Goal: Task Accomplishment & Management: Manage account settings

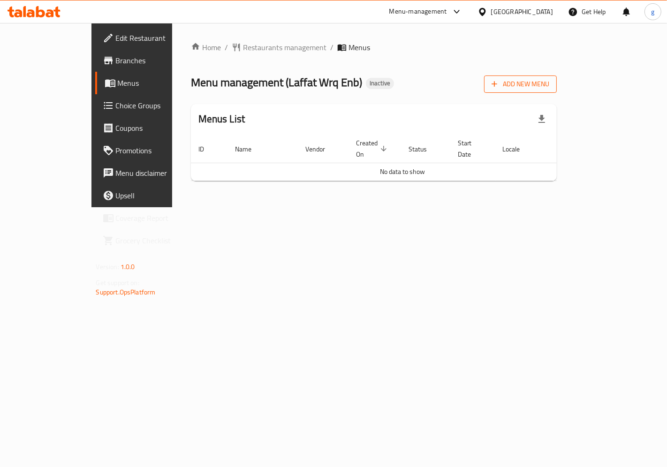
click at [549, 81] on span "Add New Menu" at bounding box center [520, 84] width 58 height 12
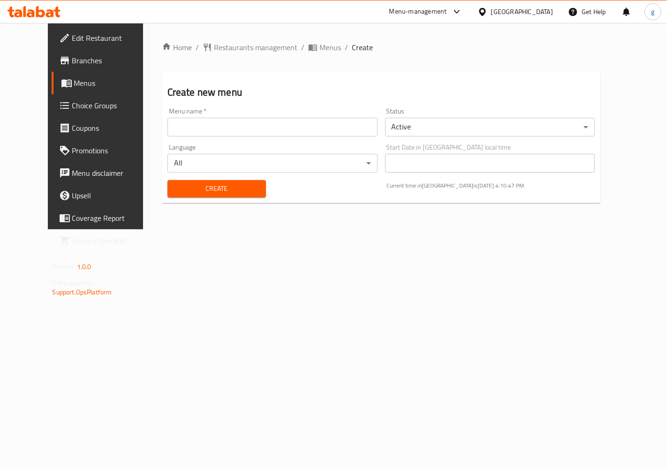
click at [251, 120] on input "text" at bounding box center [272, 127] width 210 height 19
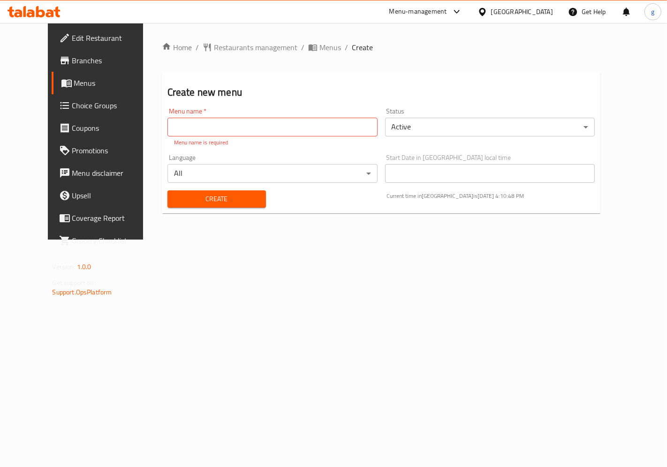
click at [282, 96] on h2 "Create new menu" at bounding box center [381, 92] width 428 height 14
click at [74, 77] on span "Menus" at bounding box center [112, 82] width 77 height 11
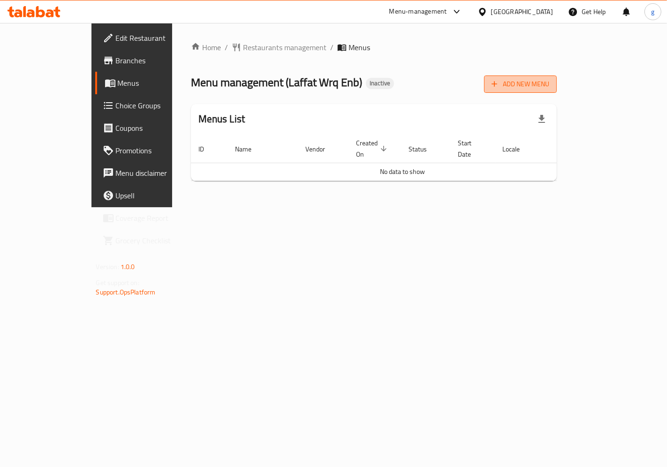
click at [549, 88] on span "Add New Menu" at bounding box center [520, 84] width 58 height 12
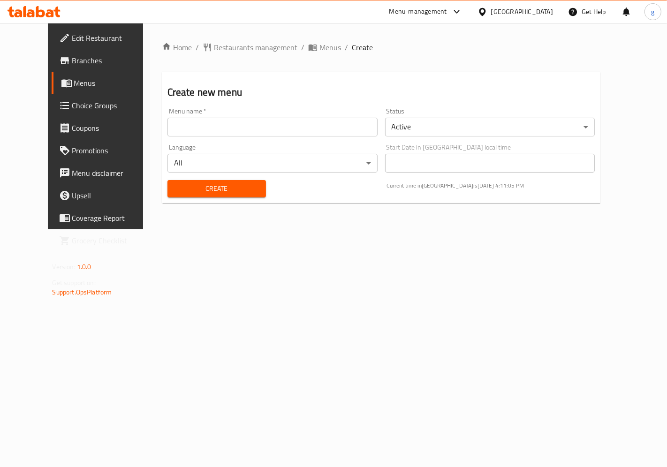
click at [336, 127] on input "text" at bounding box center [272, 127] width 210 height 19
click at [230, 128] on input "text" at bounding box center [272, 127] width 210 height 19
click at [248, 124] on input "text" at bounding box center [272, 127] width 210 height 19
drag, startPoint x: 248, startPoint y: 124, endPoint x: 241, endPoint y: 125, distance: 7.1
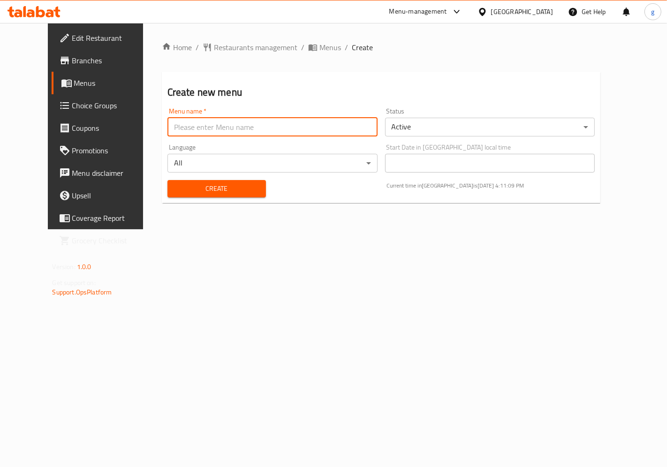
click at [241, 125] on input "text" at bounding box center [272, 127] width 210 height 19
click at [167, 123] on input "text" at bounding box center [272, 127] width 210 height 19
type input "19-8-2025"
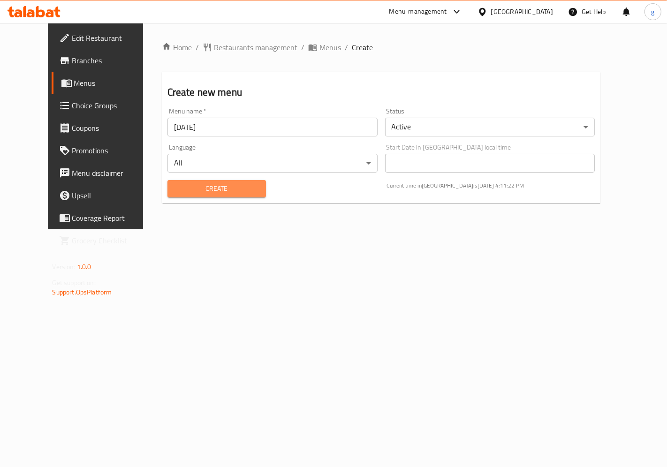
click at [223, 184] on span "Create" at bounding box center [216, 189] width 83 height 12
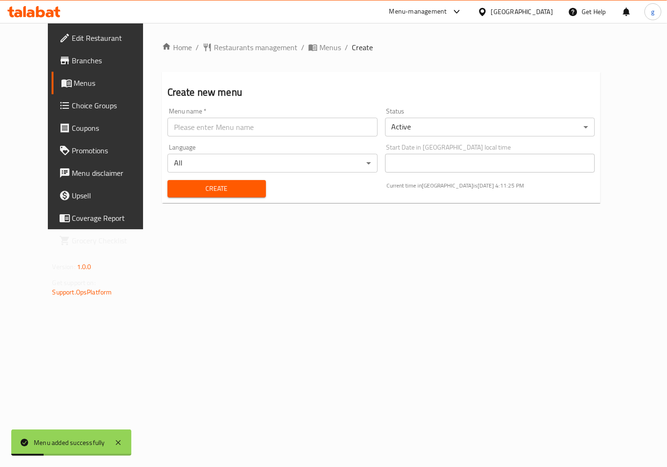
click at [74, 82] on span "Menus" at bounding box center [112, 82] width 77 height 11
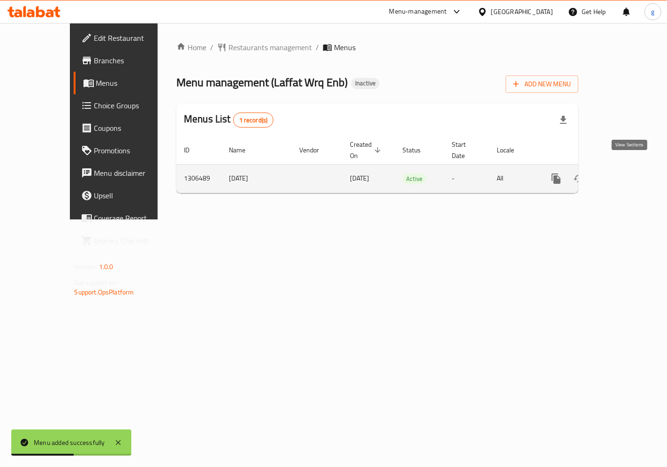
click at [626, 173] on icon "enhanced table" at bounding box center [623, 178] width 11 height 11
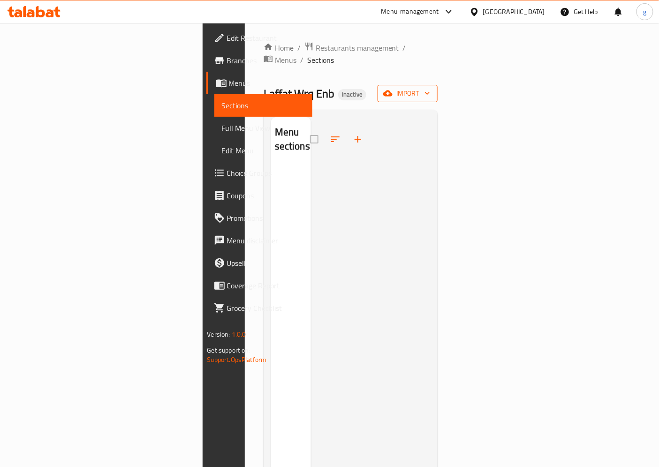
click at [430, 88] on span "import" at bounding box center [407, 94] width 45 height 12
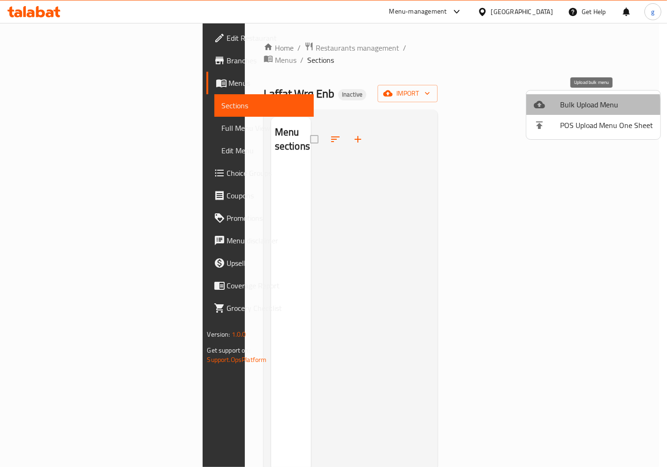
click at [588, 107] on span "Bulk Upload Menu" at bounding box center [606, 104] width 93 height 11
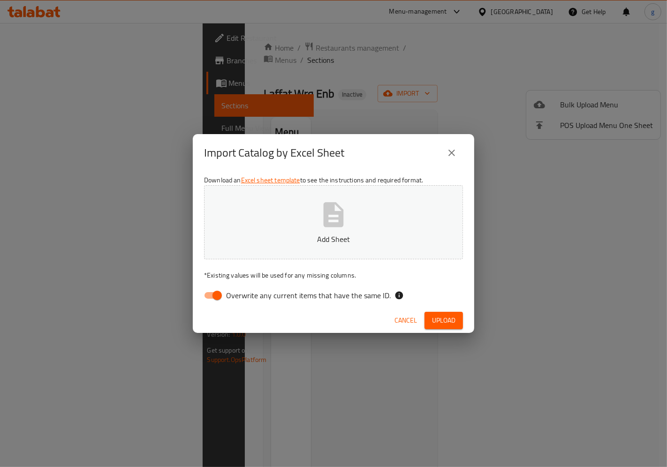
click at [213, 292] on input "Overwrite any current items that have the same ID." at bounding box center [216, 296] width 53 height 18
checkbox input "false"
click at [284, 219] on button "Add Sheet" at bounding box center [333, 222] width 259 height 74
click at [451, 322] on span "Upload" at bounding box center [443, 321] width 23 height 12
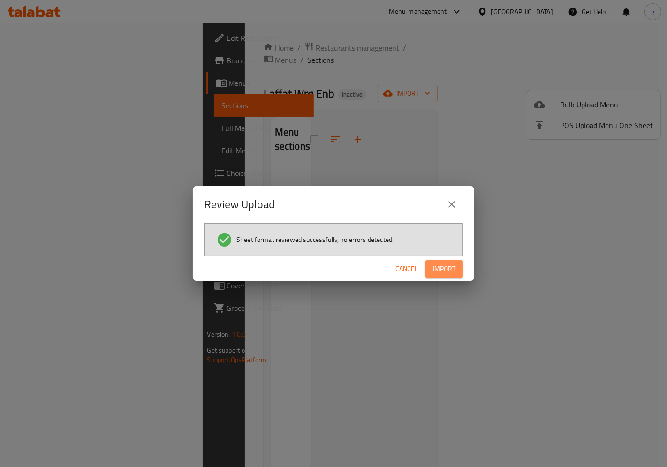
click at [445, 272] on span "Import" at bounding box center [444, 269] width 23 height 12
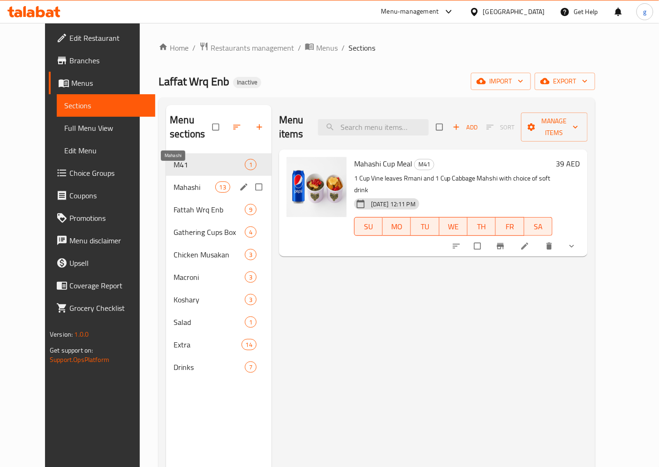
click at [195, 181] on span "Mahashi" at bounding box center [194, 186] width 41 height 11
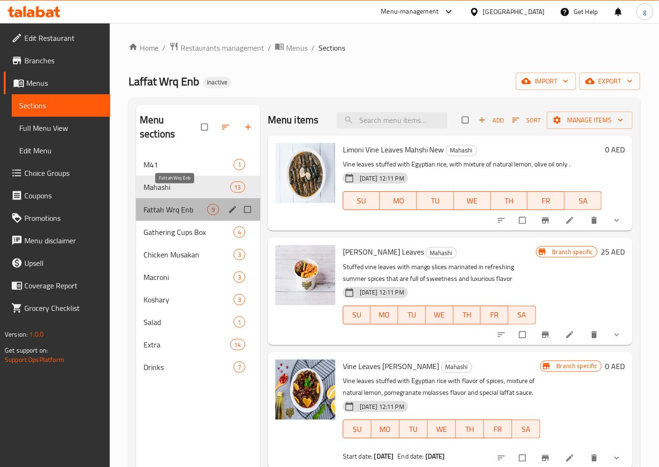
click at [199, 204] on span "Fattah Wrq Enb" at bounding box center [175, 209] width 64 height 11
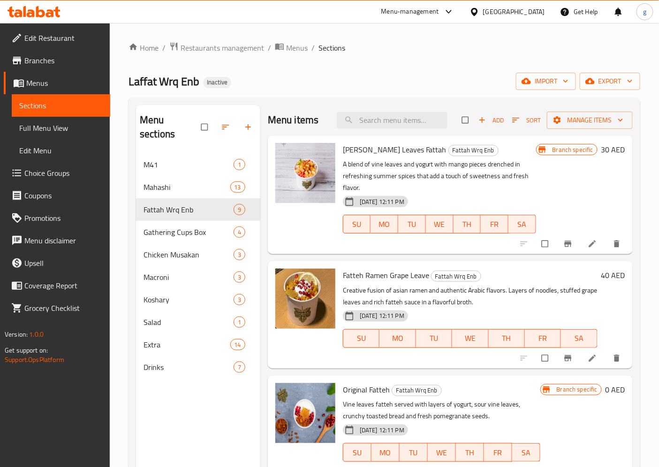
click at [20, 124] on span "Full Menu View" at bounding box center [60, 127] width 83 height 11
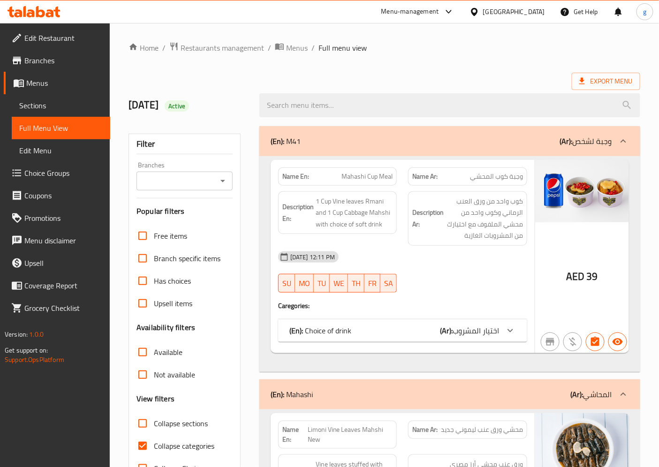
click at [150, 438] on input "Collapse categories" at bounding box center [142, 446] width 23 height 23
checkbox input "false"
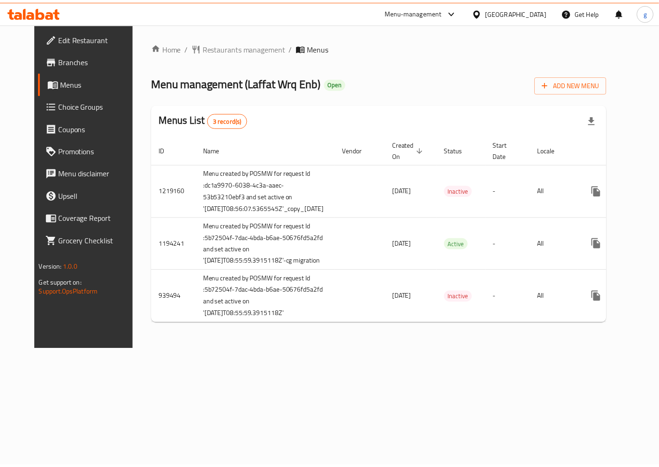
scroll to position [0, 19]
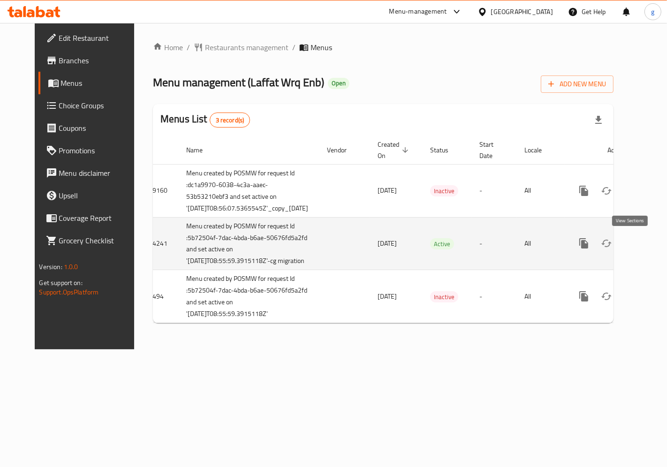
click at [640, 250] on link "enhanced table" at bounding box center [651, 243] width 23 height 23
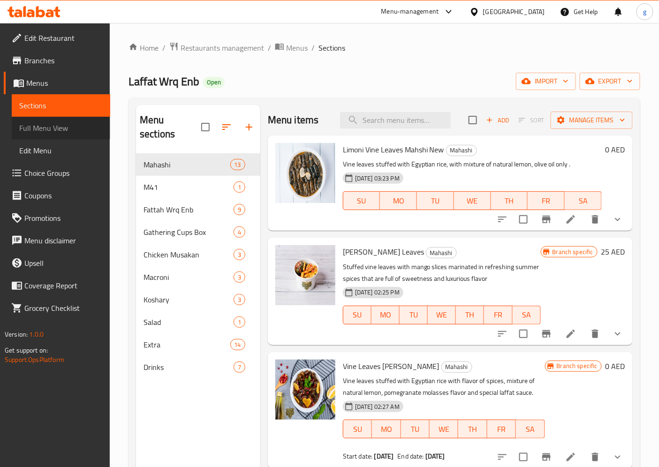
click at [64, 131] on span "Full Menu View" at bounding box center [60, 127] width 83 height 11
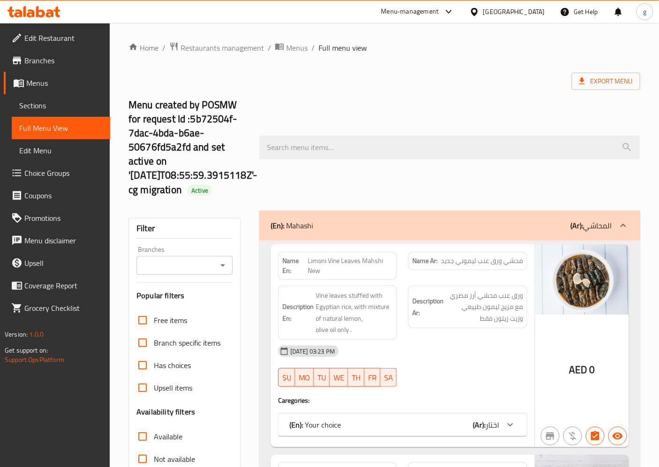
click at [222, 265] on icon "Open" at bounding box center [222, 265] width 5 height 2
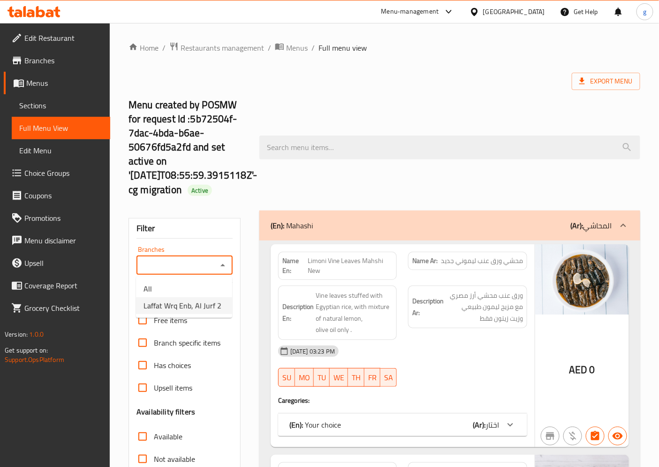
click at [212, 301] on span "Laffat Wrq Enb, Al Jurf 2" at bounding box center [182, 305] width 78 height 11
type input "Laffat Wrq Enb, Al Jurf 2"
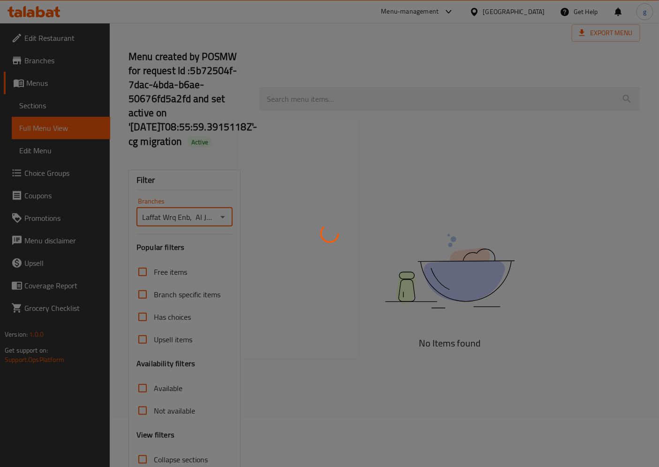
scroll to position [116, 0]
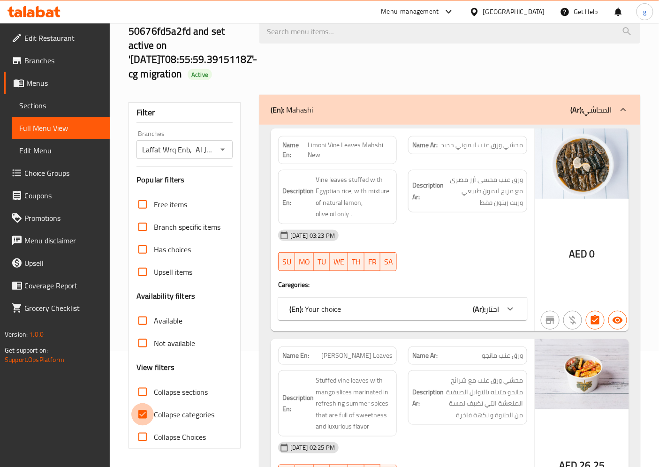
click at [150, 411] on input "Collapse categories" at bounding box center [142, 414] width 23 height 23
checkbox input "false"
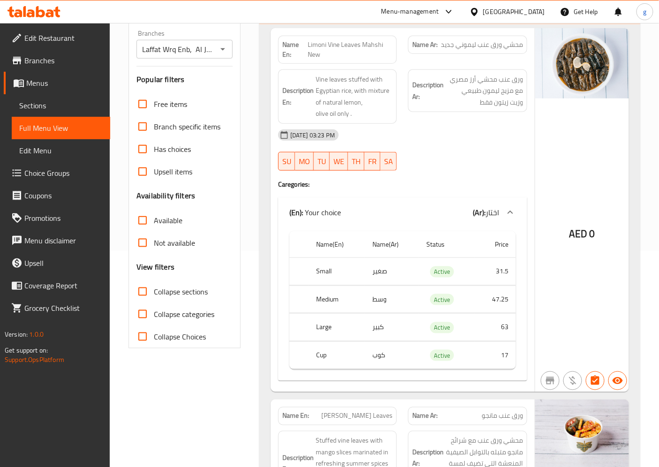
scroll to position [220, 0]
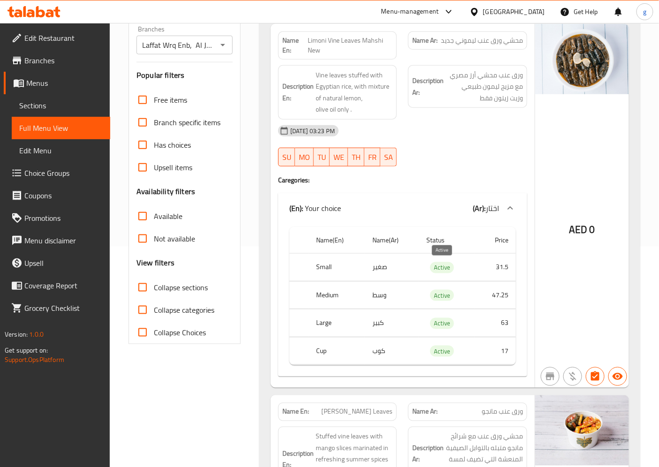
click at [436, 262] on span "Active" at bounding box center [442, 267] width 24 height 11
click at [438, 266] on span "Active" at bounding box center [442, 267] width 24 height 11
copy span "Active"
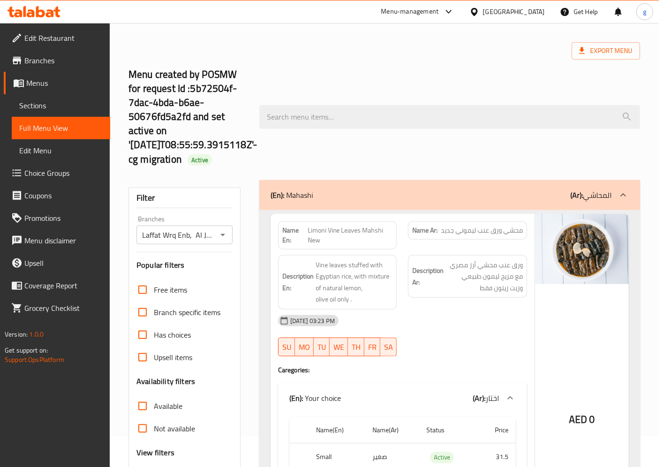
scroll to position [12, 0]
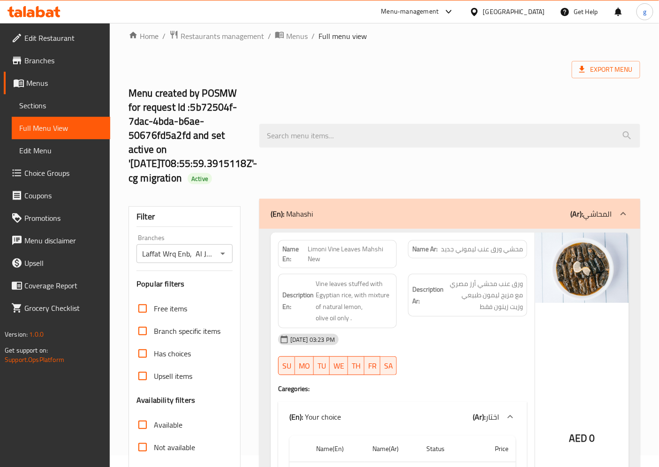
click at [151, 156] on h2 "Menu created by POSMW for request Id :5b72504f-7dac-4bda-b6ae-50676fd5a2fd and …" at bounding box center [188, 135] width 120 height 98
click at [151, 154] on h2 "Menu created by POSMW for request Id :5b72504f-7dac-4bda-b6ae-50676fd5a2fd and …" at bounding box center [188, 135] width 120 height 98
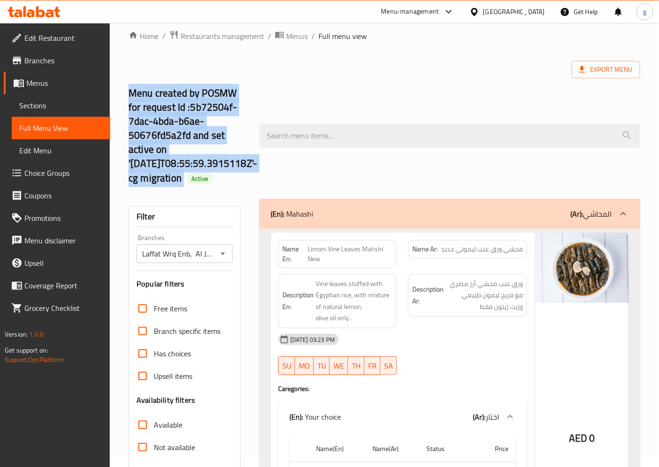
click at [151, 154] on h2 "Menu created by POSMW for request Id :5b72504f-7dac-4bda-b6ae-50676fd5a2fd and …" at bounding box center [188, 135] width 120 height 98
click at [166, 166] on h2 "Menu created by POSMW for request Id :5b72504f-7dac-4bda-b6ae-50676fd5a2fd and …" at bounding box center [188, 135] width 120 height 98
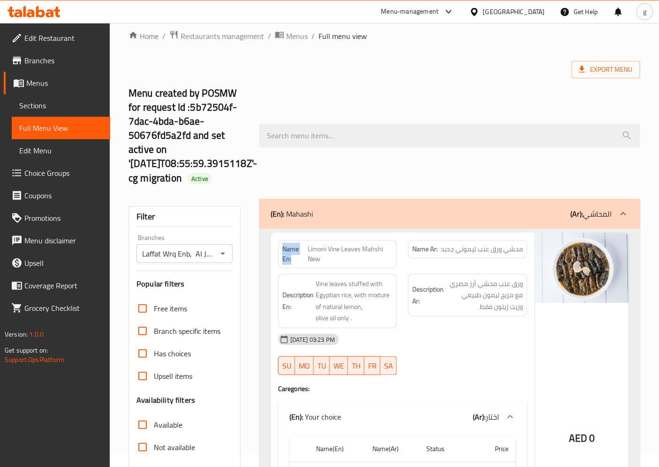
drag, startPoint x: 293, startPoint y: 257, endPoint x: 281, endPoint y: 249, distance: 14.1
click at [281, 249] on div "Name En: [PERSON_NAME] Leaves Mahshi New" at bounding box center [337, 254] width 119 height 28
copy strong "Name En:"
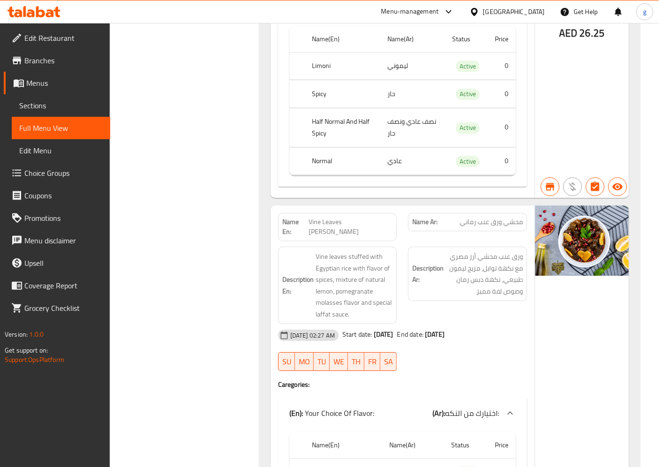
scroll to position [782, 0]
